Goal: Book appointment/travel/reservation

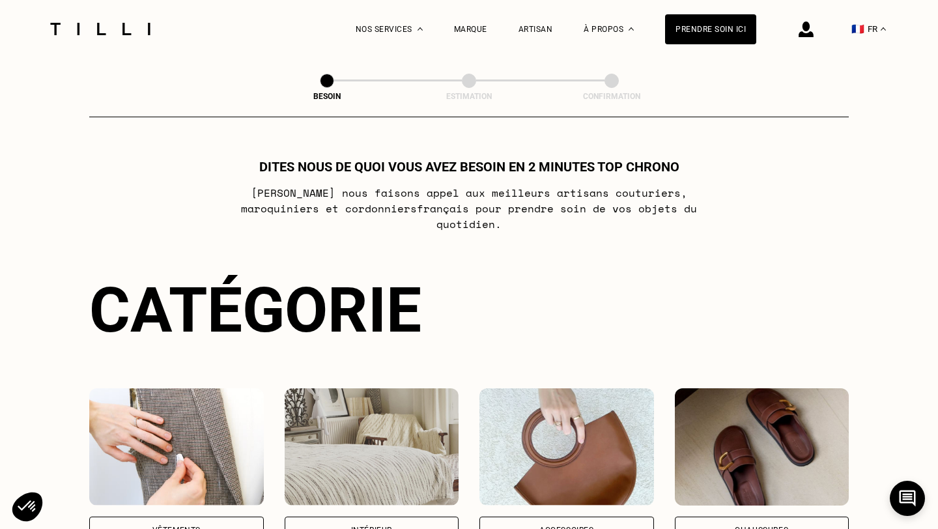
scroll to position [294, 0]
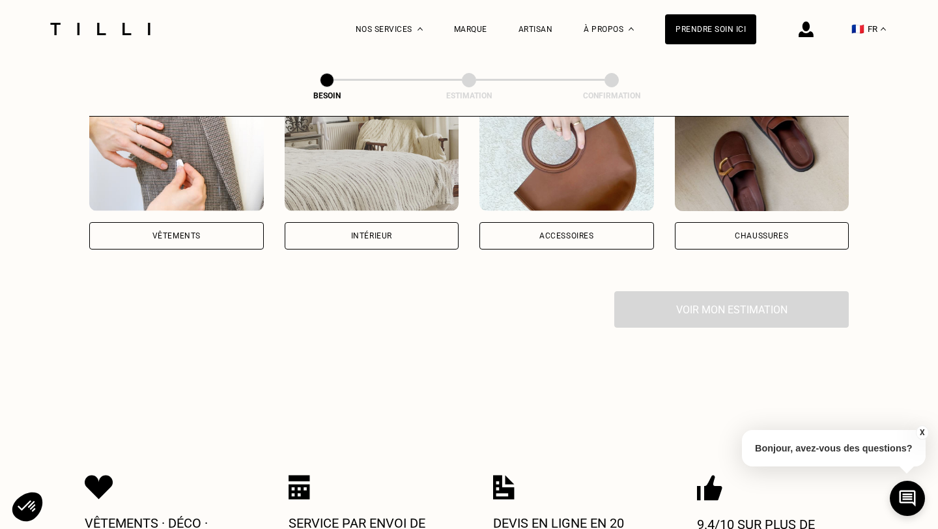
click at [226, 229] on div "Vêtements" at bounding box center [176, 235] width 174 height 27
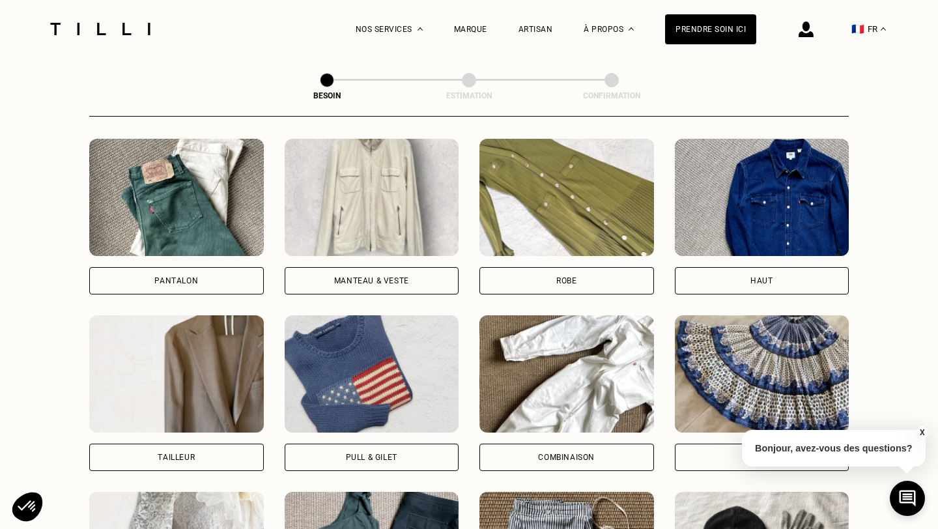
scroll to position [605, 0]
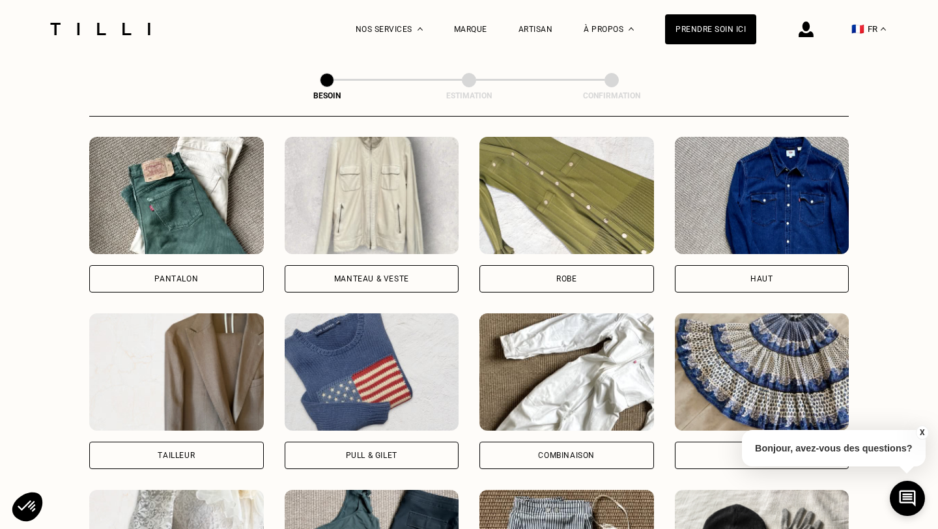
click at [201, 220] on img at bounding box center [176, 195] width 174 height 117
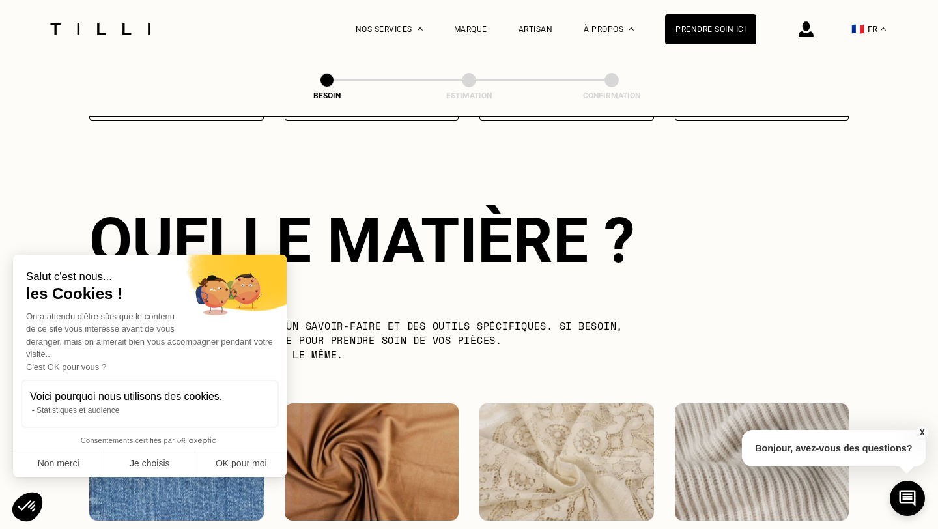
scroll to position [1130, 0]
click at [230, 467] on button "OK pour moi" at bounding box center [240, 463] width 91 height 27
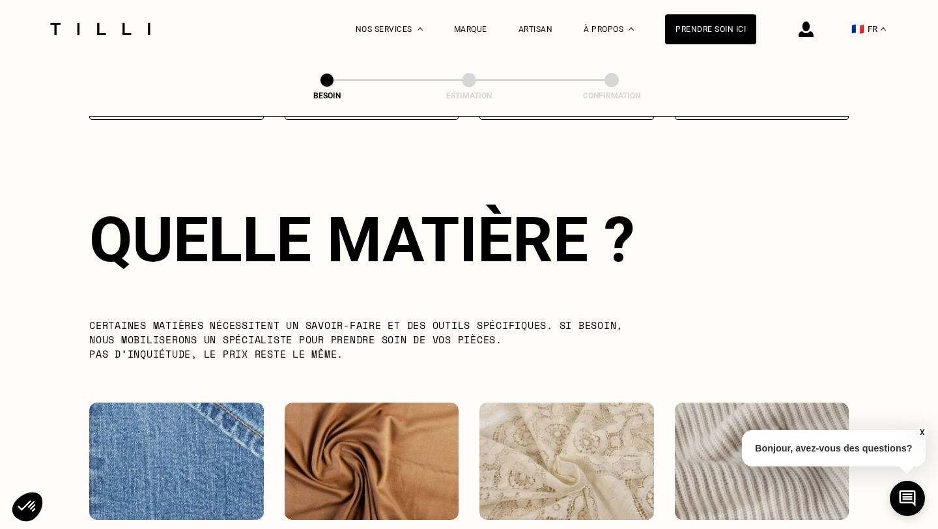
click at [178, 447] on img at bounding box center [176, 460] width 174 height 117
select select "FR"
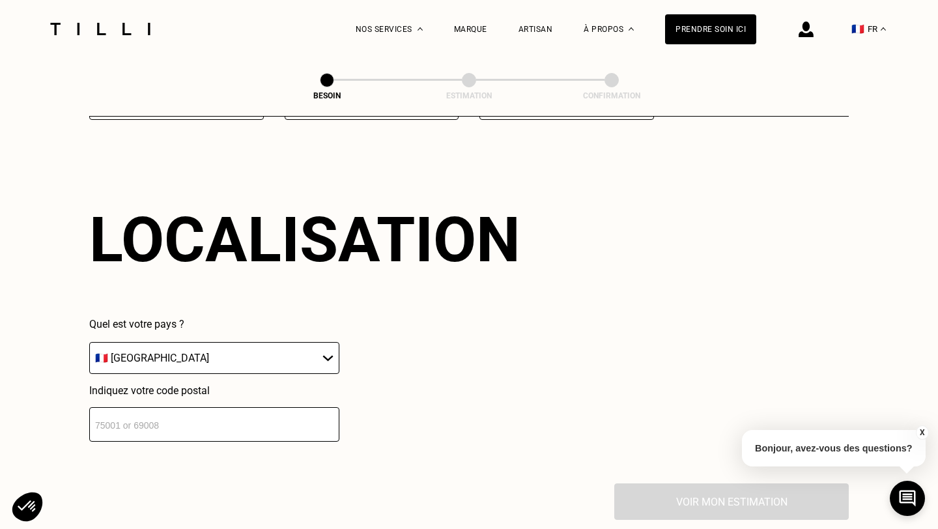
scroll to position [1746, 0]
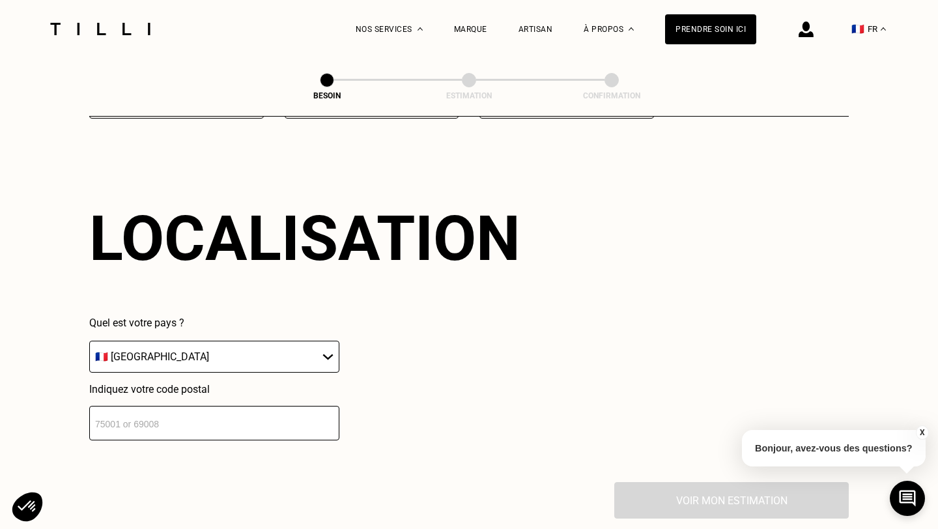
click at [165, 415] on input "number" at bounding box center [214, 423] width 250 height 35
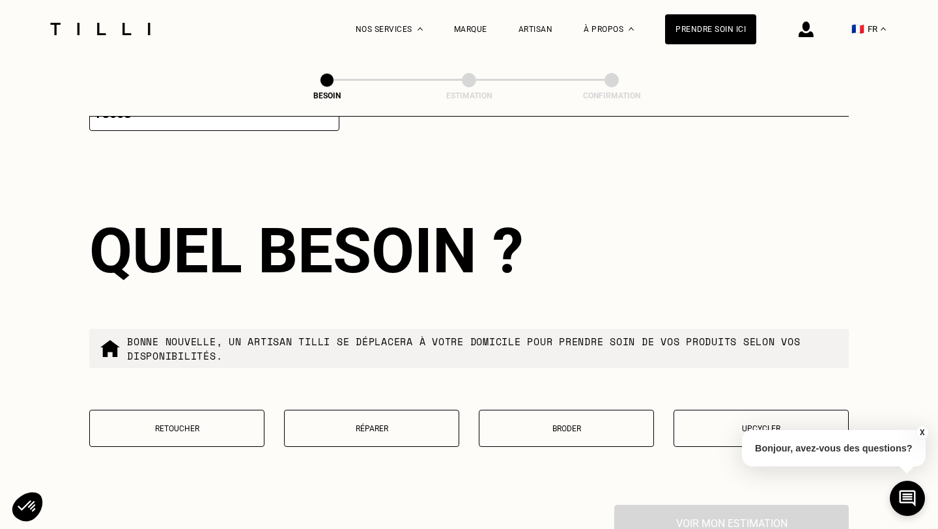
scroll to position [2068, 0]
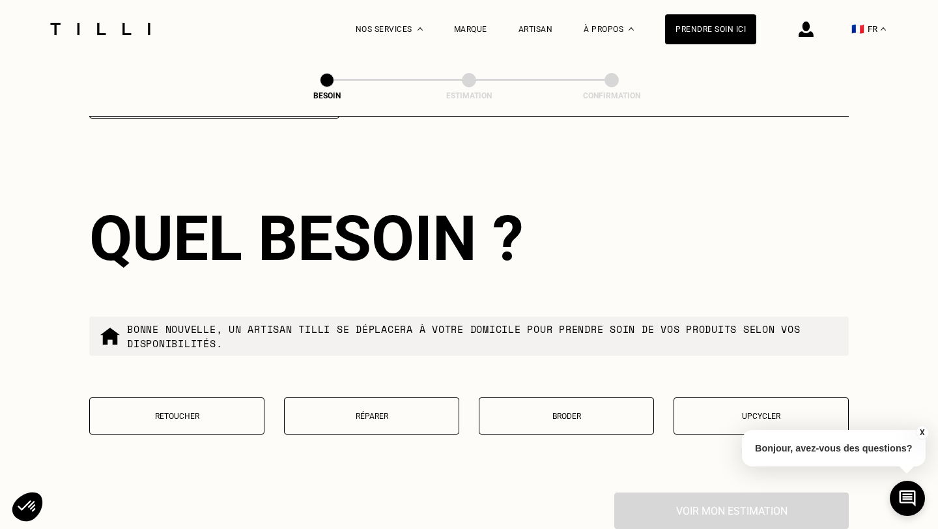
type input "75008"
click at [362, 411] on p "Réparer" at bounding box center [371, 415] width 161 height 9
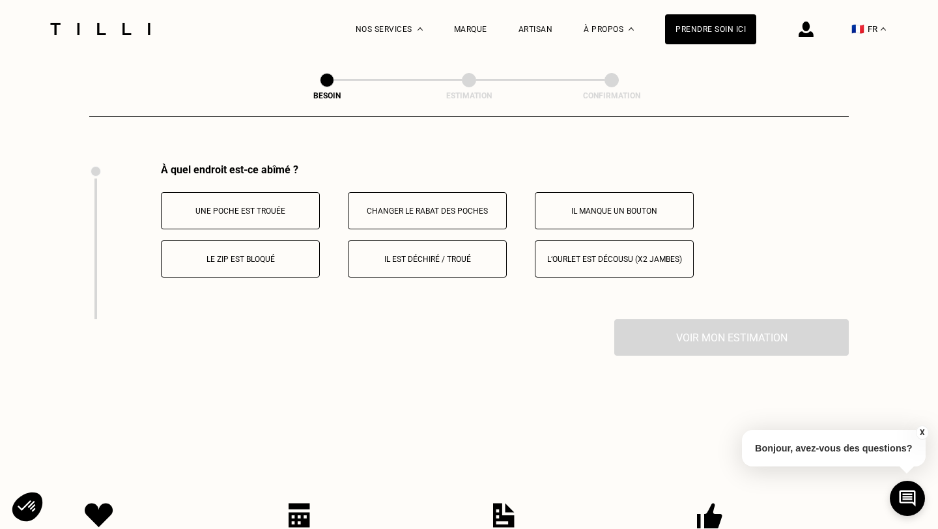
scroll to position [2401, 0]
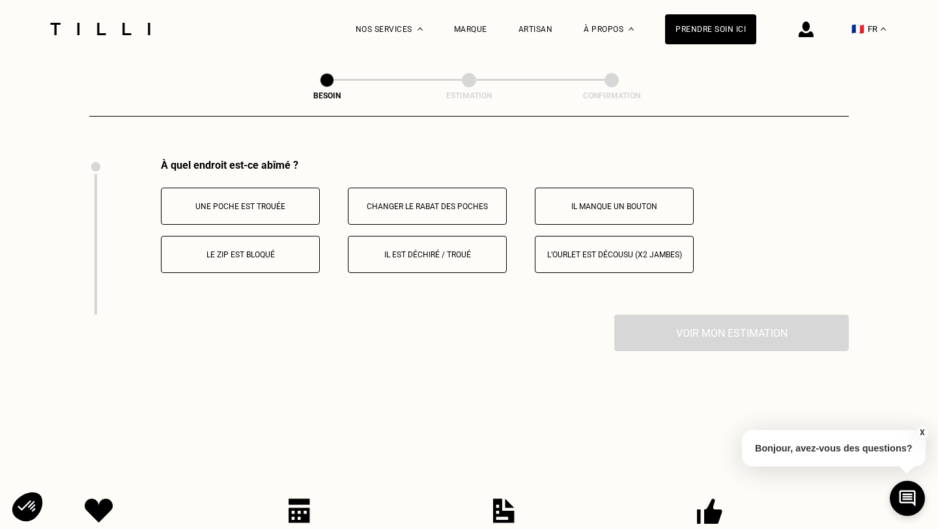
click at [280, 258] on button "Le zip est bloqué" at bounding box center [240, 254] width 159 height 37
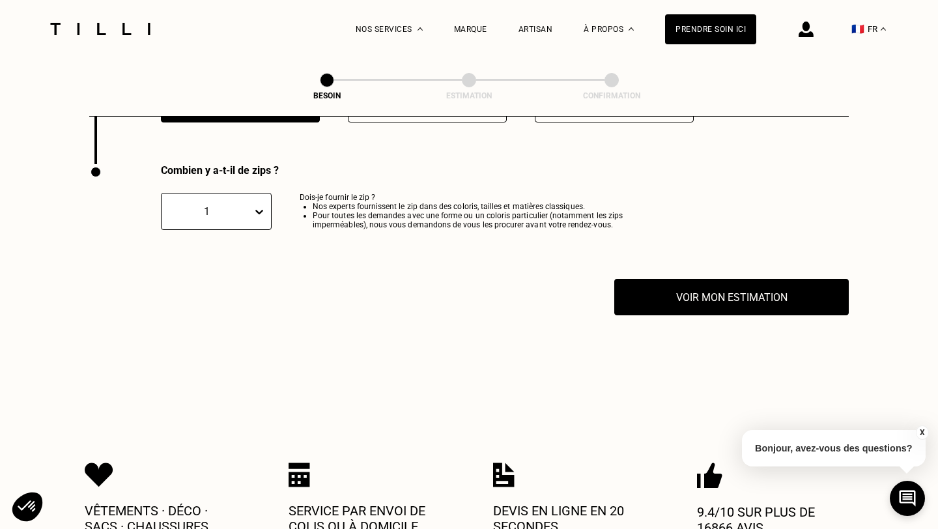
scroll to position [2557, 0]
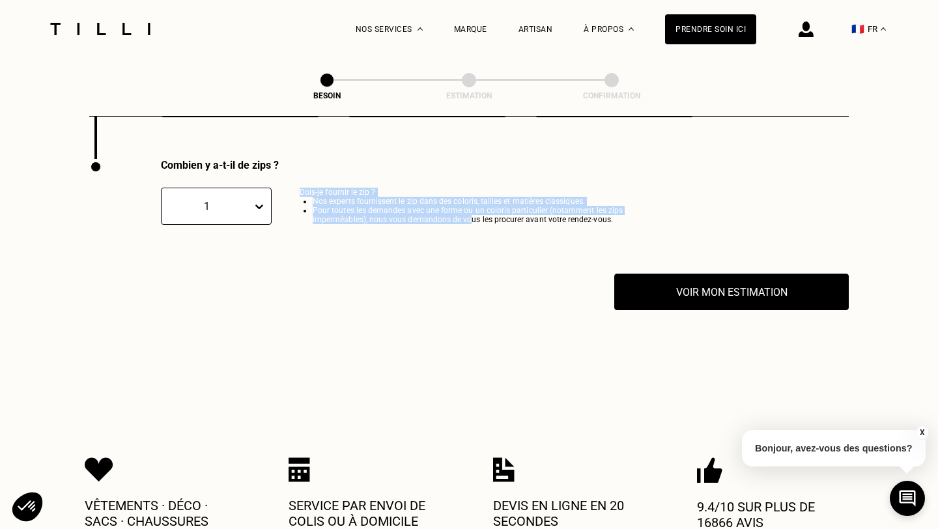
drag, startPoint x: 294, startPoint y: 182, endPoint x: 467, endPoint y: 209, distance: 175.3
click at [469, 209] on div "1 Dois-je fournir le zip ? Nos experts fournissent le zip dans des coloris, tai…" at bounding box center [414, 210] width 507 height 44
click at [467, 209] on li "Pour toutes les demandes avec une forme ou un coloris particulier (notamment le…" at bounding box center [490, 215] width 355 height 18
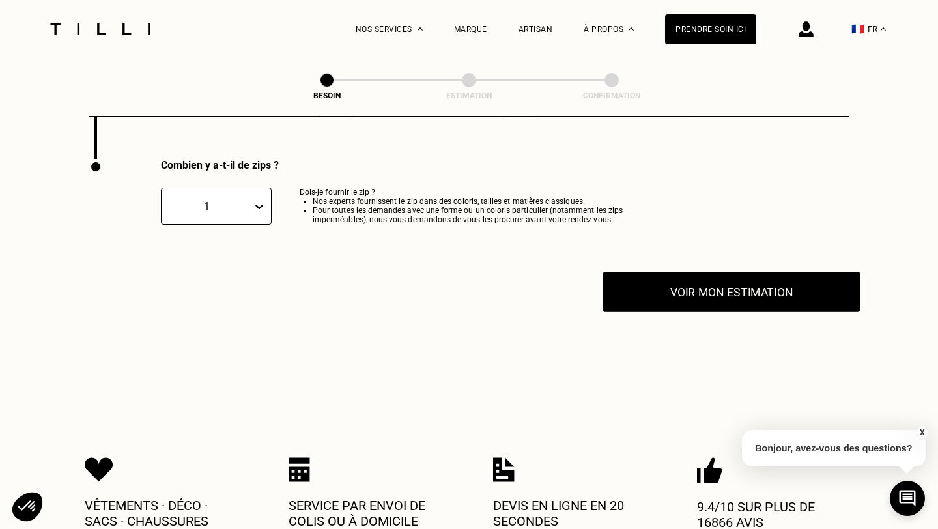
click at [732, 272] on button "Voir mon estimation" at bounding box center [731, 292] width 258 height 40
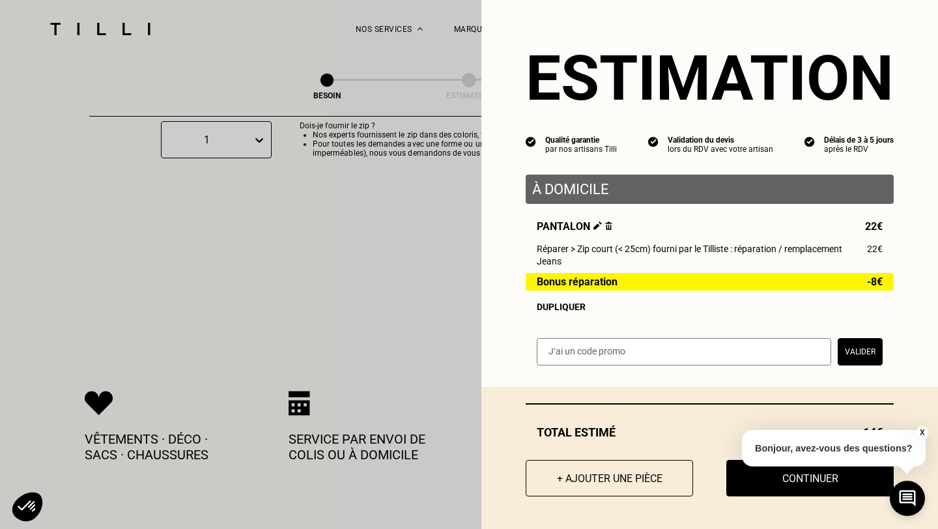
scroll to position [2632, 0]
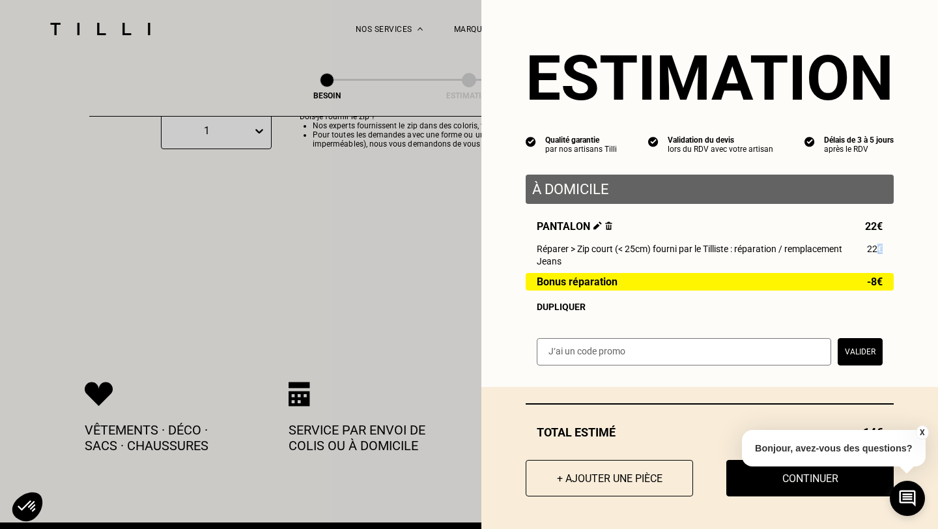
drag, startPoint x: 889, startPoint y: 250, endPoint x: 871, endPoint y: 251, distance: 18.3
click at [872, 251] on div "Pantalon 22€ Réparer > Zip court (< 25cm) fourni par le Tilliste : réparation /…" at bounding box center [709, 266] width 368 height 92
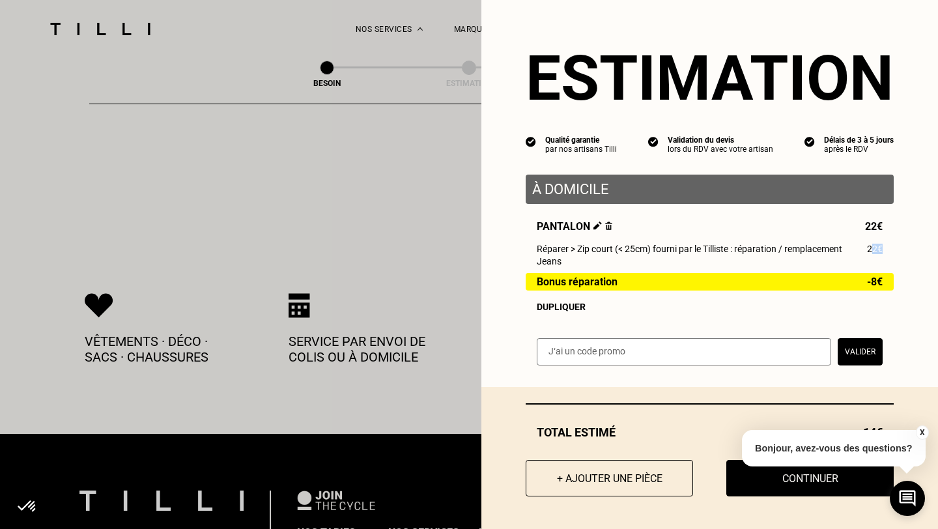
scroll to position [2720, 0]
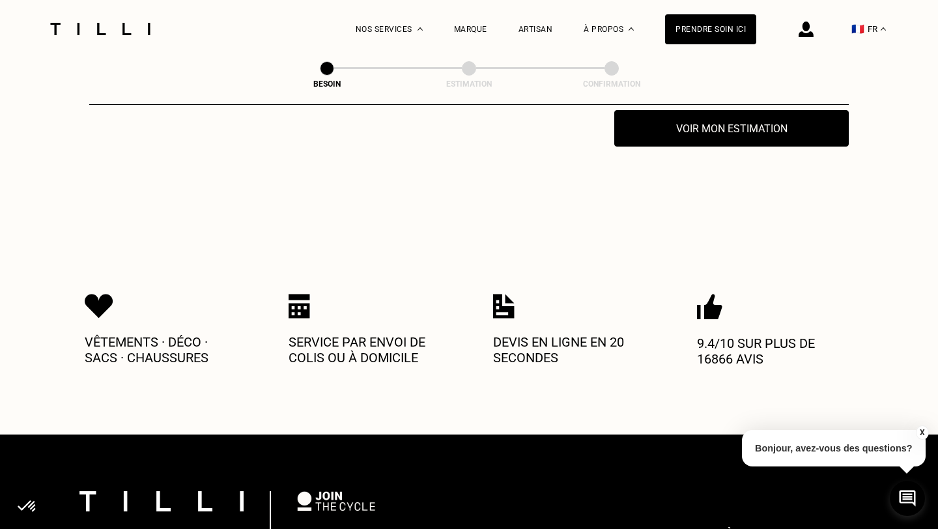
click at [923, 435] on button "X" at bounding box center [921, 432] width 13 height 14
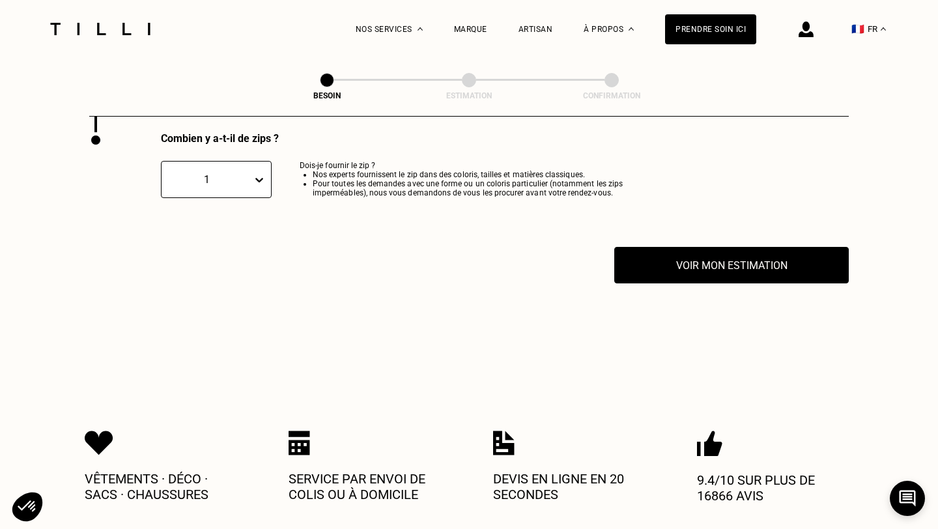
scroll to position [2572, 0]
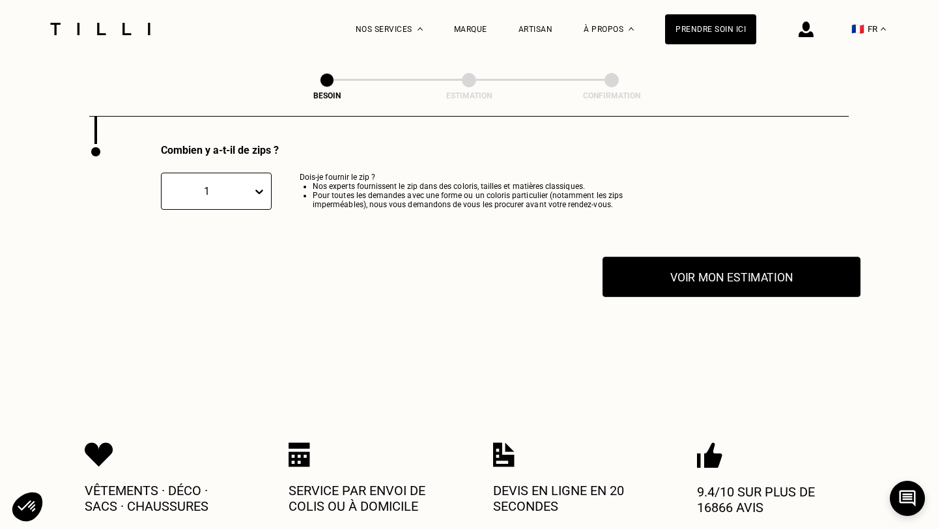
click at [722, 257] on button "Voir mon estimation" at bounding box center [731, 277] width 258 height 40
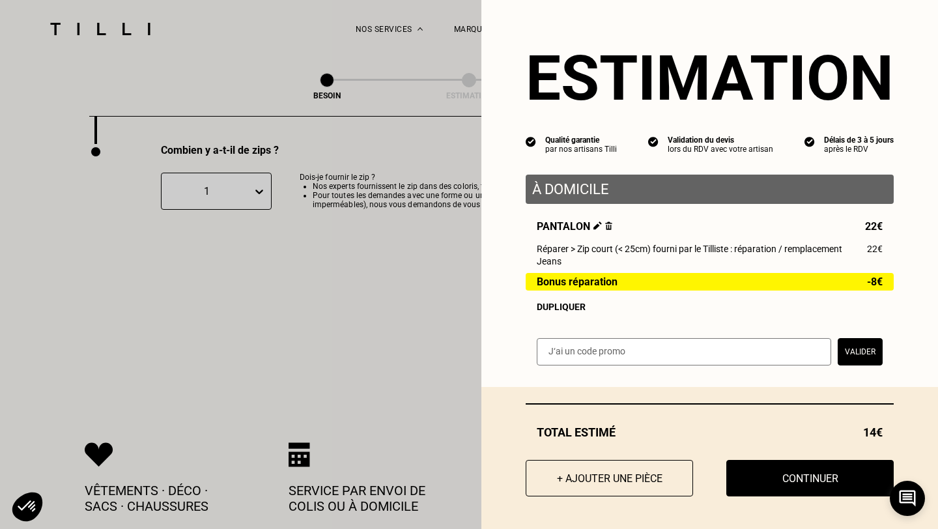
scroll to position [2584, 0]
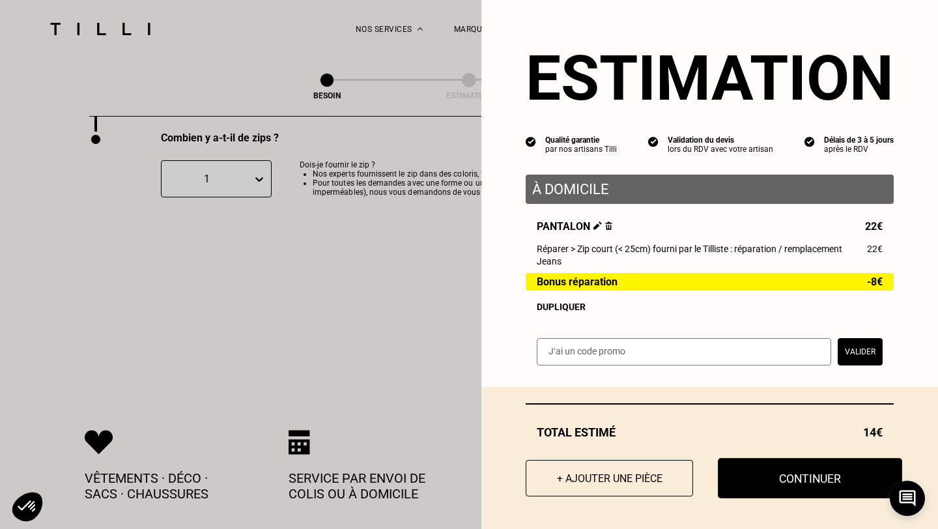
click at [809, 471] on button "Continuer" at bounding box center [810, 478] width 184 height 40
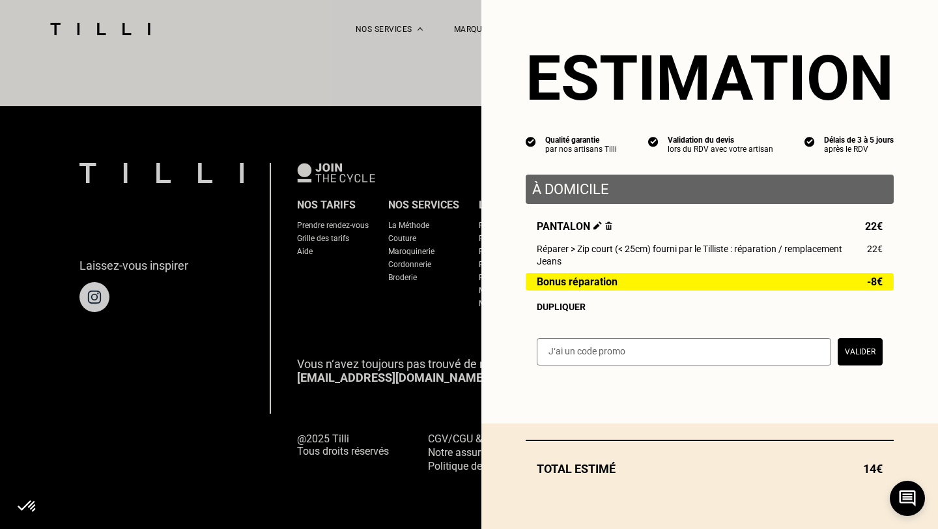
scroll to position [787, 0]
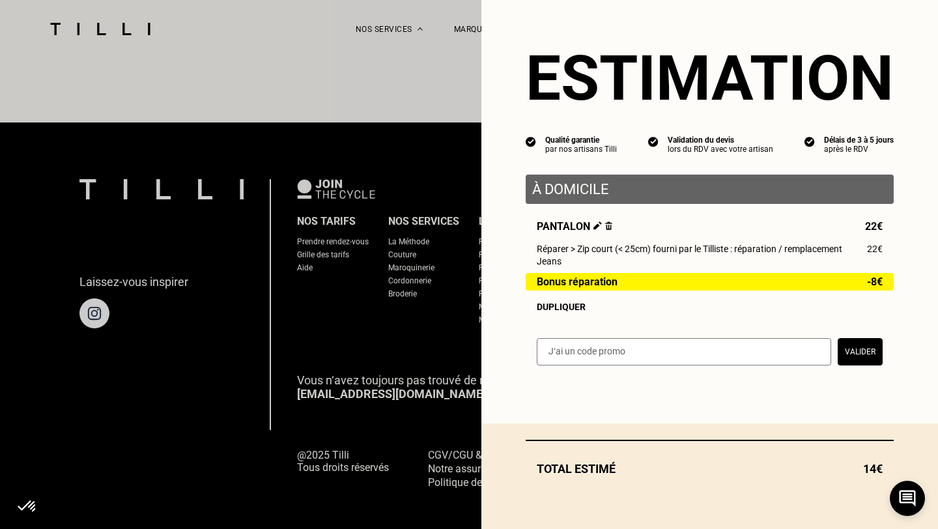
select select "FR"
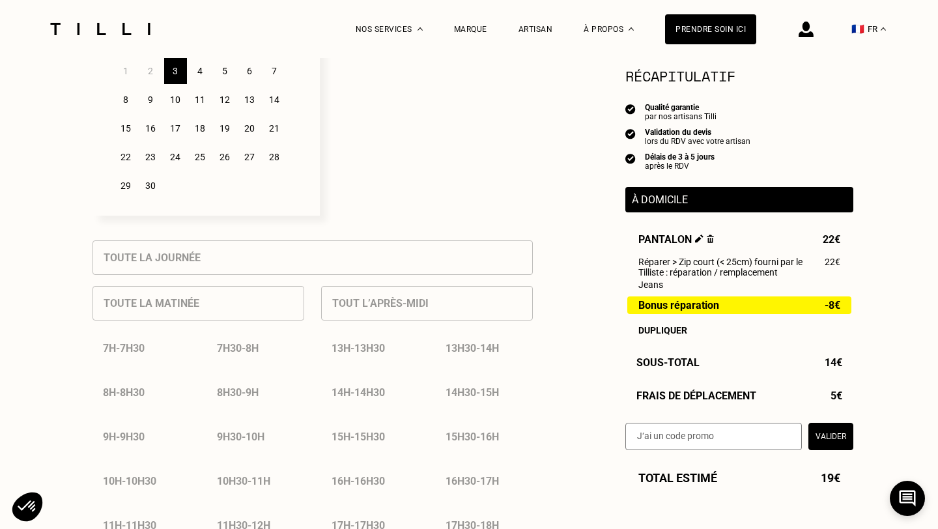
scroll to position [419, 0]
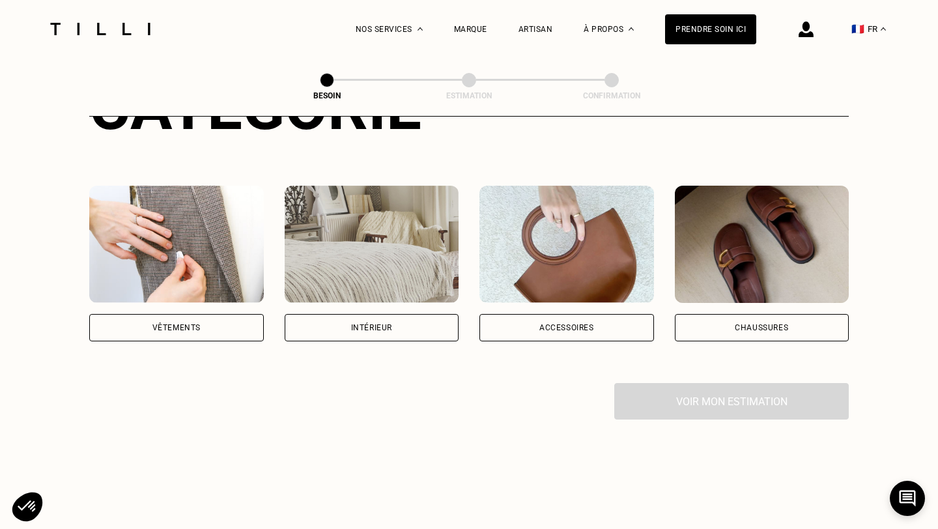
scroll to position [594, 0]
